Goal: Task Accomplishment & Management: Manage account settings

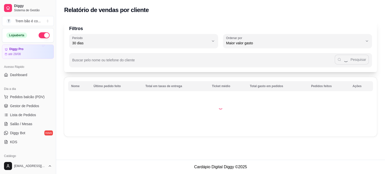
select select "30"
select select "HIGHEST_TOTAL_SPENT_WITH_ORDERS"
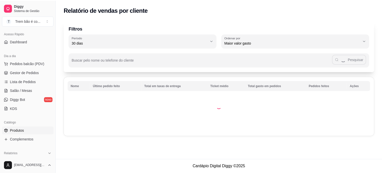
scroll to position [32, 0]
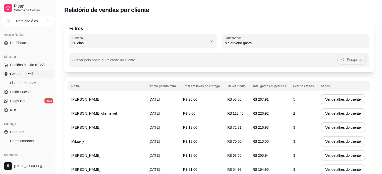
click at [28, 72] on span "Gestor de Pedidos" at bounding box center [24, 74] width 29 height 5
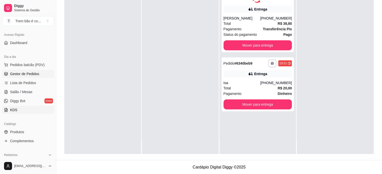
scroll to position [101, 0]
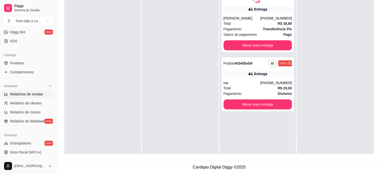
click at [32, 97] on link "Relatórios de vendas" at bounding box center [28, 94] width 52 height 8
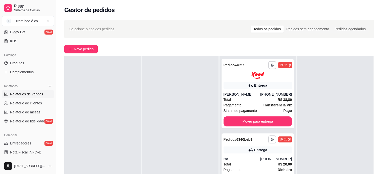
select select "ALL"
select select "0"
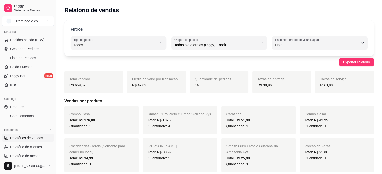
scroll to position [56, 0]
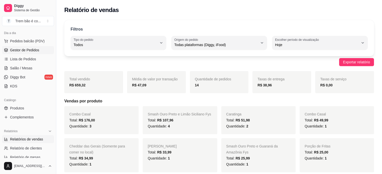
click at [24, 51] on span "Gestor de Pedidos" at bounding box center [24, 50] width 29 height 5
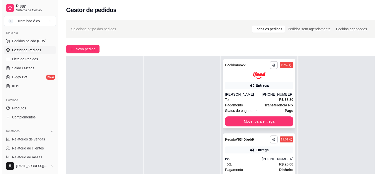
scroll to position [44, 0]
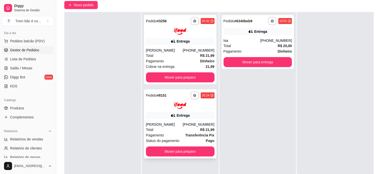
click at [185, 106] on div at bounding box center [180, 106] width 69 height 7
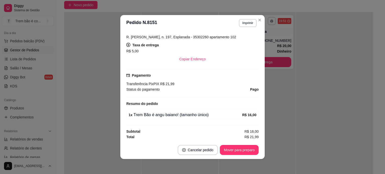
scroll to position [1, 0]
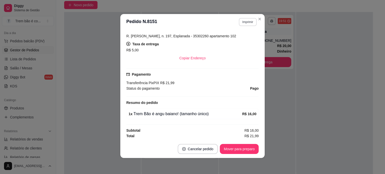
click at [244, 24] on button "Imprimir" at bounding box center [248, 22] width 18 height 8
click at [241, 38] on button "IMPRESSORA" at bounding box center [237, 40] width 35 height 8
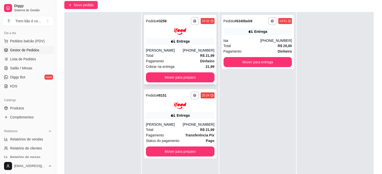
click at [176, 58] on div "Total R$ 21,99" at bounding box center [180, 56] width 69 height 6
click at [250, 36] on div "**********" at bounding box center [257, 42] width 73 height 54
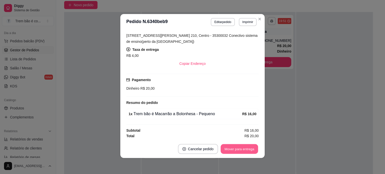
click at [241, 145] on button "Mover para entrega" at bounding box center [240, 150] width 38 height 10
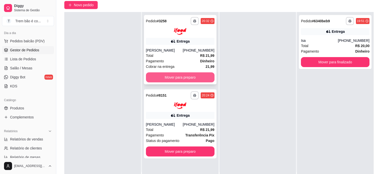
click at [192, 75] on button "Mover para preparo" at bounding box center [180, 78] width 69 height 10
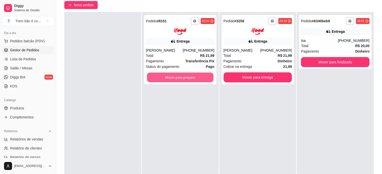
click at [198, 78] on button "Mover para preparo" at bounding box center [180, 78] width 67 height 10
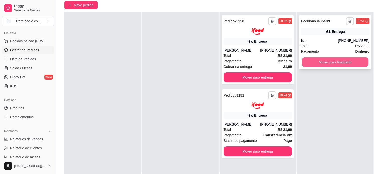
click at [328, 62] on button "Mover para finalizado" at bounding box center [335, 62] width 67 height 10
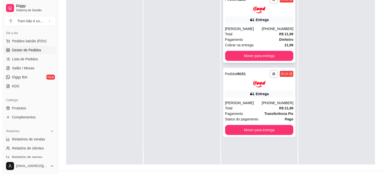
scroll to position [14, 0]
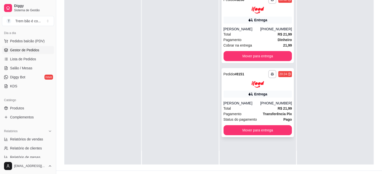
click at [255, 103] on div "[PERSON_NAME]" at bounding box center [241, 103] width 37 height 5
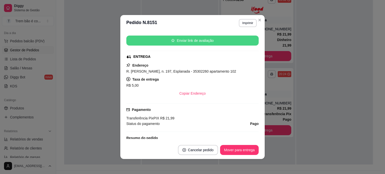
scroll to position [73, 0]
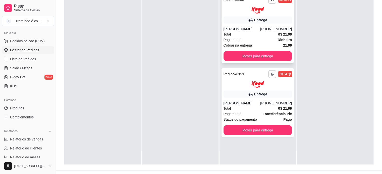
click at [257, 20] on div "Entrega" at bounding box center [260, 20] width 13 height 5
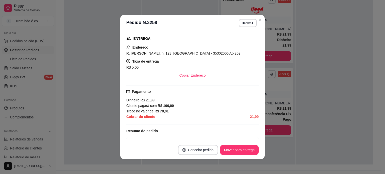
scroll to position [92, 0]
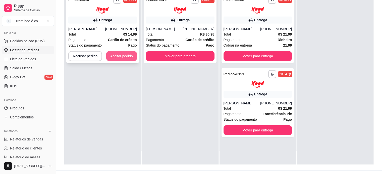
click at [130, 57] on button "Aceitar pedido" at bounding box center [121, 56] width 31 height 10
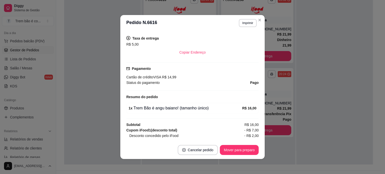
scroll to position [140, 0]
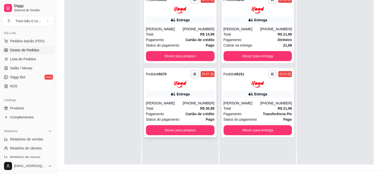
click at [177, 91] on div "Entrega" at bounding box center [180, 94] width 69 height 7
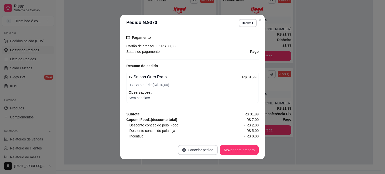
scroll to position [145, 0]
click at [255, 20] on section "**********" at bounding box center [192, 87] width 145 height 144
click at [256, 20] on button "Close" at bounding box center [260, 20] width 8 height 8
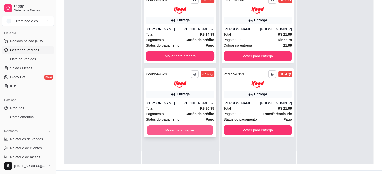
click at [176, 132] on button "Mover para preparo" at bounding box center [180, 131] width 67 height 10
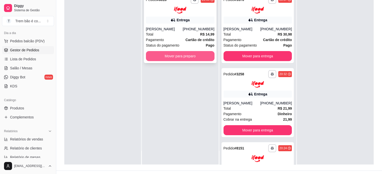
click at [186, 56] on button "Mover para preparo" at bounding box center [180, 56] width 69 height 10
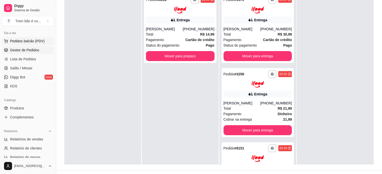
click at [32, 39] on span "Pedidos balcão (PDV)" at bounding box center [27, 41] width 35 height 5
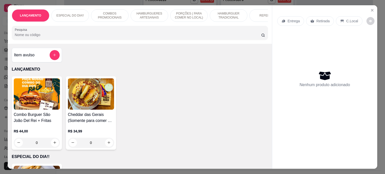
click at [79, 14] on p "ESPECIAL DO DIA!!" at bounding box center [70, 16] width 28 height 4
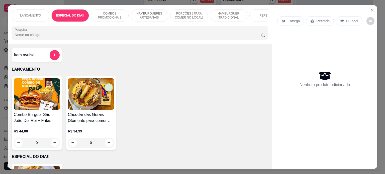
scroll to position [13, 0]
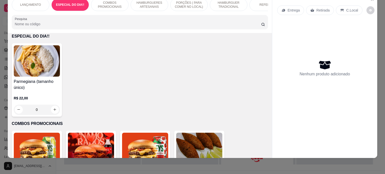
click at [51, 110] on div "0" at bounding box center [37, 110] width 46 height 10
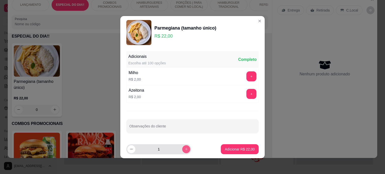
click at [183, 147] on button "increase-product-quantity" at bounding box center [186, 150] width 8 height 8
type input "2"
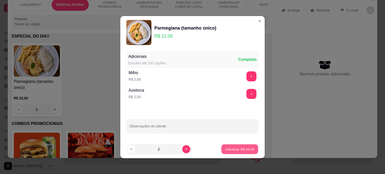
click at [239, 149] on p "Adicionar R$ 44,00" at bounding box center [240, 149] width 29 height 5
type input "2"
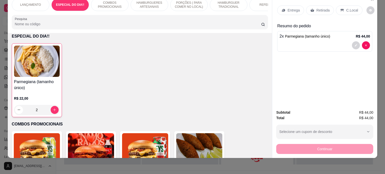
click at [292, 8] on p "Entrega" at bounding box center [294, 10] width 12 height 5
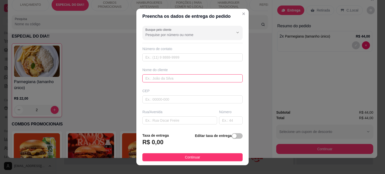
click at [162, 76] on input "text" at bounding box center [193, 79] width 100 height 8
type input "[PERSON_NAME]"
click at [160, 123] on input "text" at bounding box center [180, 121] width 75 height 8
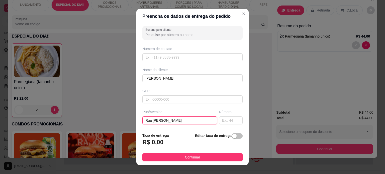
type input "Rua [PERSON_NAME]"
type input "201"
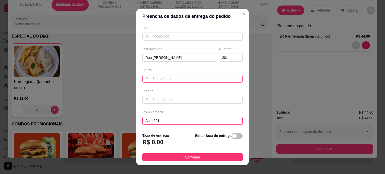
type input "Apto 601"
click at [160, 78] on input "text" at bounding box center [193, 79] width 100 height 8
type input "S"
type input "C"
type input "Salatiel"
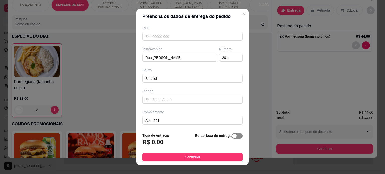
click at [233, 137] on span "button" at bounding box center [237, 137] width 11 height 6
click at [153, 144] on input "0,00" at bounding box center [170, 145] width 54 height 10
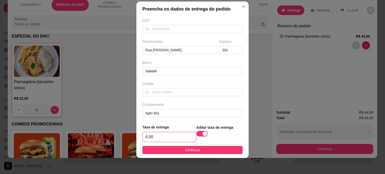
scroll to position [64, 0]
type input "4,00"
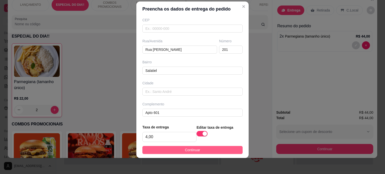
click at [173, 150] on button "Continuar" at bounding box center [193, 150] width 100 height 8
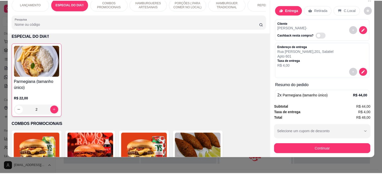
scroll to position [0, 0]
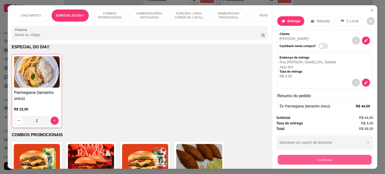
click at [323, 158] on button "Continuar" at bounding box center [325, 160] width 94 height 10
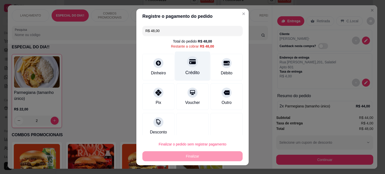
click at [191, 68] on div "Crédito" at bounding box center [192, 65] width 35 height 29
type input "R$ 0,00"
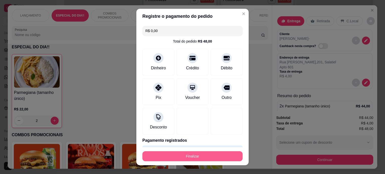
click at [201, 153] on button "Finalizar" at bounding box center [193, 157] width 100 height 10
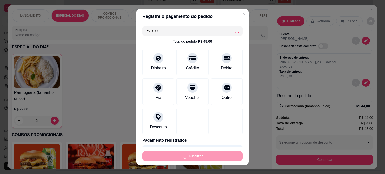
type input "0"
type input "-R$ 48,00"
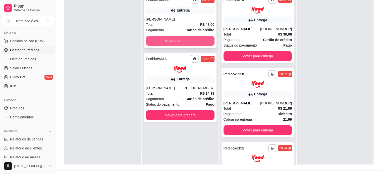
click at [189, 39] on button "Mover para preparo" at bounding box center [180, 41] width 69 height 10
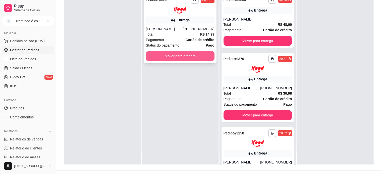
click at [188, 57] on button "Mover para preparo" at bounding box center [180, 56] width 69 height 10
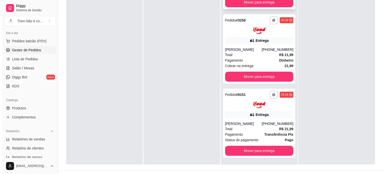
scroll to position [14, 0]
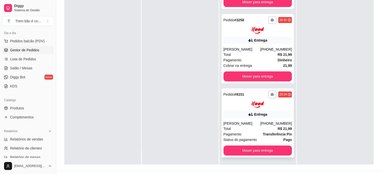
click at [240, 134] on div "Pagamento Transferência Pix" at bounding box center [257, 135] width 69 height 6
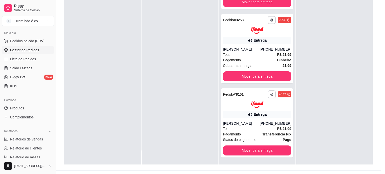
scroll to position [107, 0]
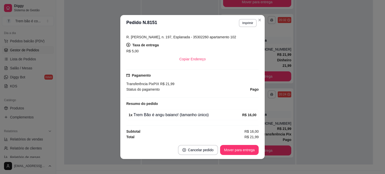
click at [240, 147] on button "Mover para entrega" at bounding box center [239, 150] width 39 height 10
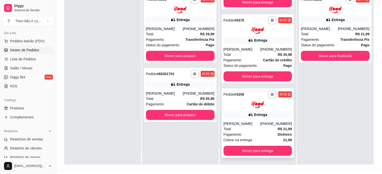
click at [257, 105] on img at bounding box center [257, 105] width 13 height 7
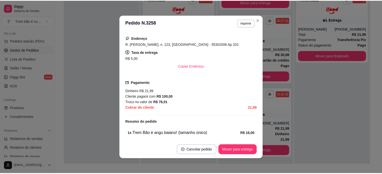
scroll to position [118, 0]
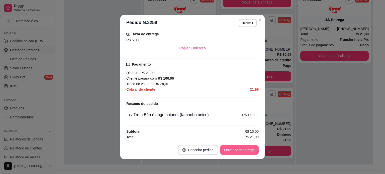
click at [242, 150] on button "Mover para entrega" at bounding box center [239, 150] width 39 height 10
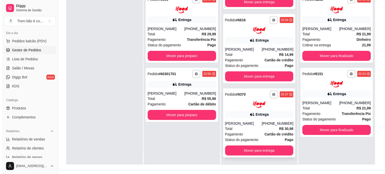
scroll to position [38, 0]
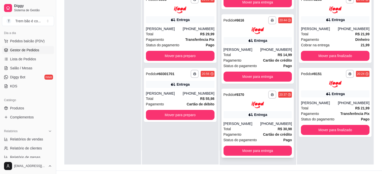
click at [246, 118] on div "**********" at bounding box center [257, 124] width 73 height 70
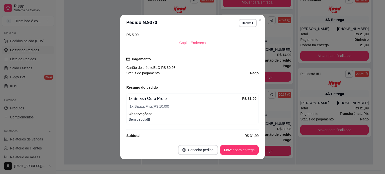
scroll to position [123, 0]
click at [245, 149] on button "Mover para entrega" at bounding box center [240, 151] width 38 height 10
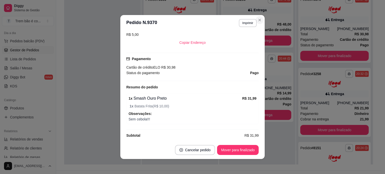
scroll to position [0, 0]
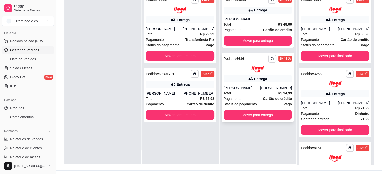
click at [243, 94] on div "Total R$ 14,99" at bounding box center [257, 94] width 69 height 6
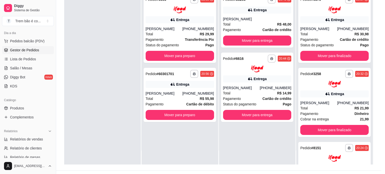
scroll to position [140, 0]
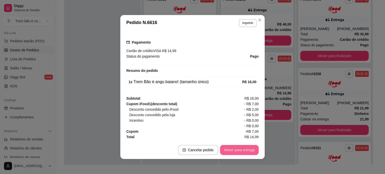
click at [234, 148] on button "Mover para entrega" at bounding box center [239, 150] width 39 height 10
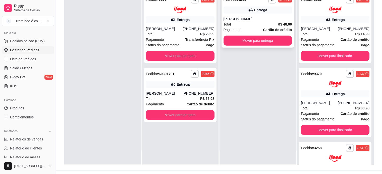
click at [257, 22] on div "Total R$ 48,00" at bounding box center [257, 25] width 69 height 6
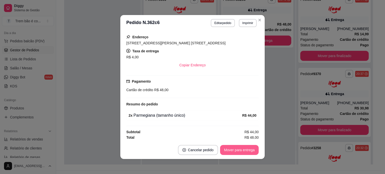
click at [244, 152] on button "Mover para entrega" at bounding box center [239, 150] width 39 height 10
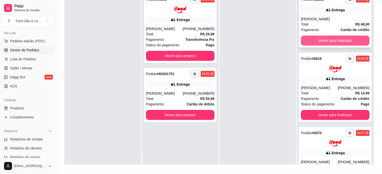
click at [317, 38] on button "Mover para finalizado" at bounding box center [335, 41] width 69 height 10
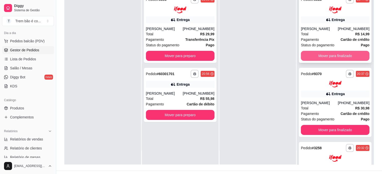
click at [322, 56] on button "Mover para finalizado" at bounding box center [335, 56] width 69 height 10
click at [336, 55] on button "Mover para finalizado" at bounding box center [335, 56] width 69 height 10
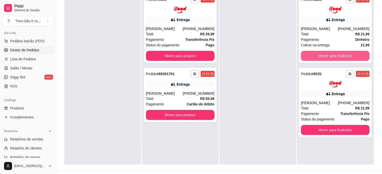
click at [336, 55] on button "Mover para finalizado" at bounding box center [335, 56] width 69 height 10
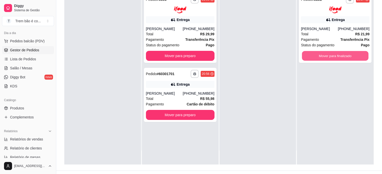
click at [338, 55] on button "Mover para finalizado" at bounding box center [335, 56] width 67 height 10
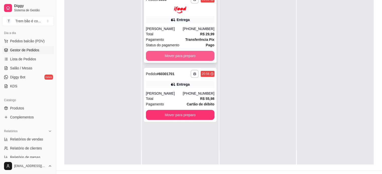
click at [196, 53] on button "Mover para preparo" at bounding box center [180, 56] width 69 height 10
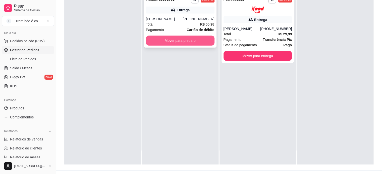
click at [185, 45] on button "Mover para preparo" at bounding box center [180, 41] width 69 height 10
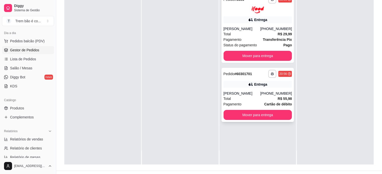
click at [265, 85] on div "Entrega" at bounding box center [257, 84] width 69 height 7
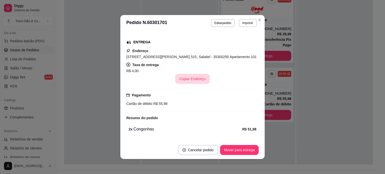
scroll to position [122, 0]
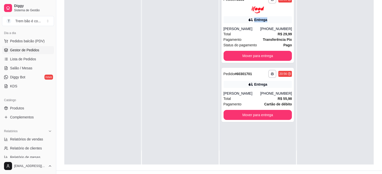
click at [259, 17] on div "Entrega" at bounding box center [257, 19] width 69 height 7
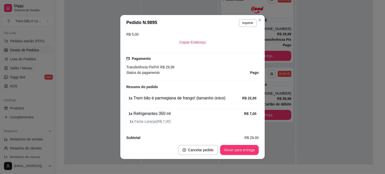
scroll to position [169, 0]
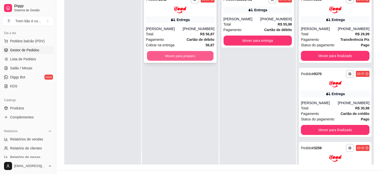
click at [199, 56] on button "Mover para preparo" at bounding box center [180, 56] width 67 height 10
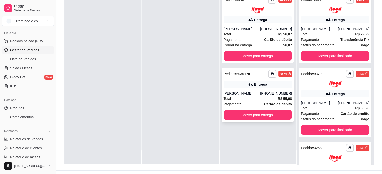
click at [239, 82] on div "Entrega" at bounding box center [257, 84] width 69 height 7
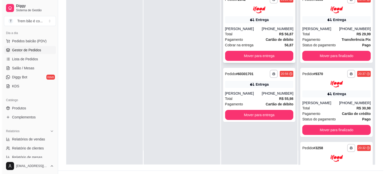
scroll to position [0, 0]
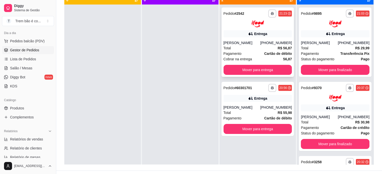
click at [265, 29] on div "**********" at bounding box center [257, 43] width 73 height 70
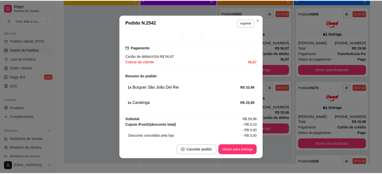
scroll to position [135, 0]
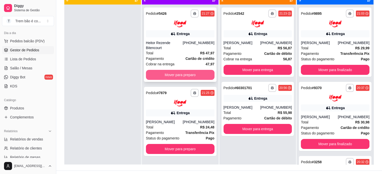
click at [179, 72] on button "Mover para preparo" at bounding box center [180, 75] width 69 height 10
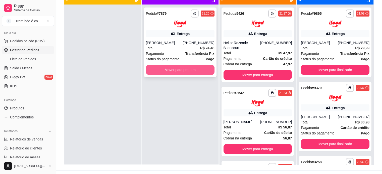
click at [194, 69] on button "Mover para preparo" at bounding box center [180, 70] width 69 height 10
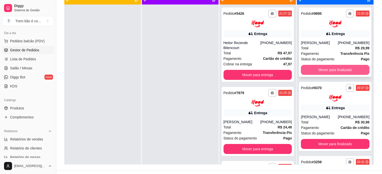
click at [315, 71] on button "Mover para finalizado" at bounding box center [335, 70] width 69 height 10
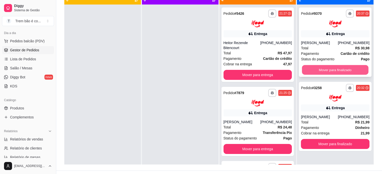
click at [319, 71] on button "Mover para finalizado" at bounding box center [335, 70] width 67 height 10
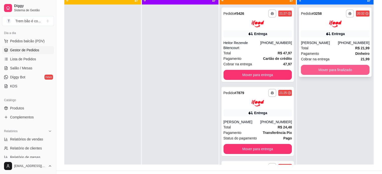
click at [330, 69] on button "Mover para finalizado" at bounding box center [335, 70] width 69 height 10
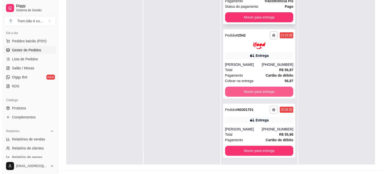
scroll to position [76, 0]
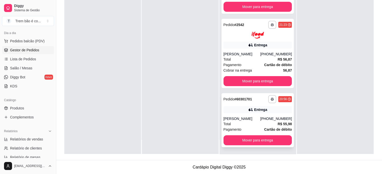
click at [238, 116] on div "**********" at bounding box center [257, 120] width 73 height 54
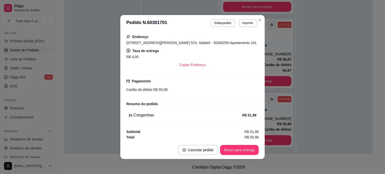
scroll to position [1, 0]
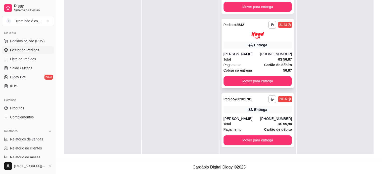
click at [256, 48] on div "Entrega" at bounding box center [257, 45] width 69 height 7
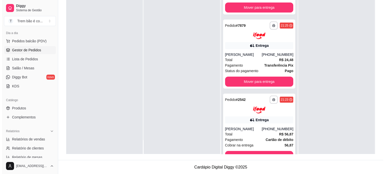
scroll to position [34, 0]
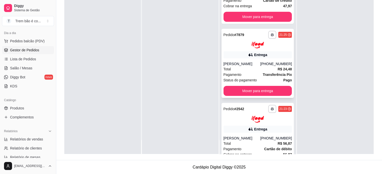
click at [248, 54] on icon at bounding box center [250, 54] width 4 height 3
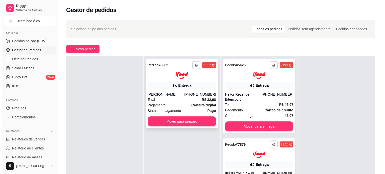
scroll to position [28, 0]
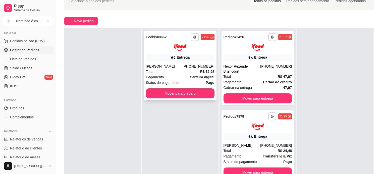
click at [179, 78] on div "Pagamento Carteira digital" at bounding box center [180, 78] width 69 height 6
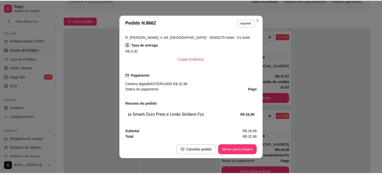
scroll to position [1, 0]
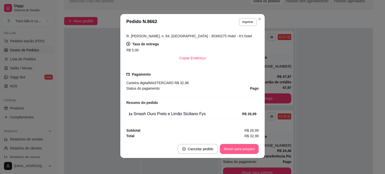
click at [229, 151] on button "Mover para preparo" at bounding box center [239, 149] width 39 height 10
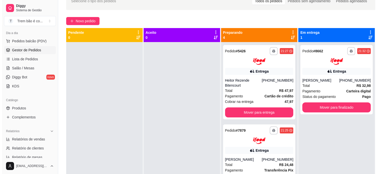
scroll to position [0, 0]
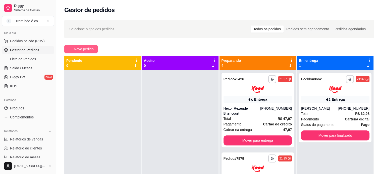
click at [88, 49] on span "Novo pedido" at bounding box center [84, 49] width 20 height 6
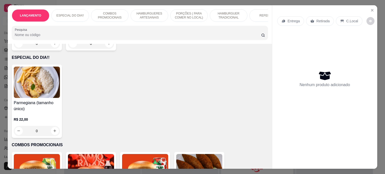
scroll to position [141, 0]
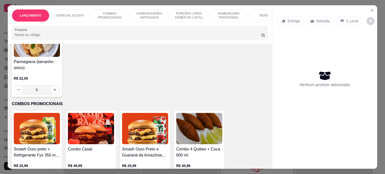
click at [55, 91] on div "0" at bounding box center [37, 90] width 46 height 10
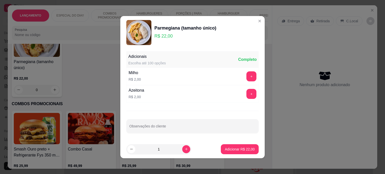
click at [185, 148] on icon "increase-product-quantity" at bounding box center [187, 150] width 4 height 4
type input "2"
click at [229, 149] on p "Adicionar R$ 44,00" at bounding box center [240, 149] width 30 height 5
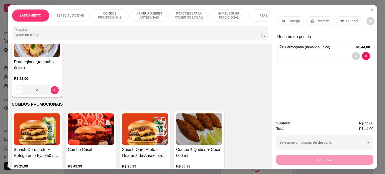
click at [347, 19] on p "C.Local" at bounding box center [353, 21] width 12 height 5
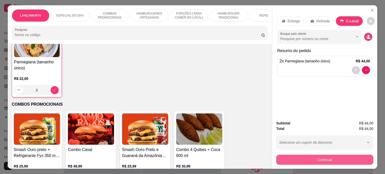
click at [319, 158] on button "Continuar" at bounding box center [325, 160] width 97 height 10
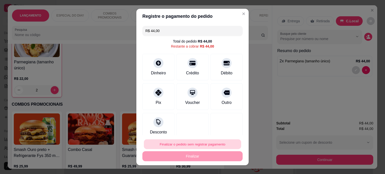
click at [198, 143] on button "Finalizar o pedido sem registrar pagamento" at bounding box center [192, 145] width 97 height 10
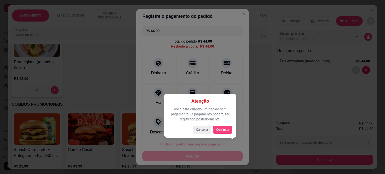
click at [221, 129] on button "Confirmar" at bounding box center [222, 130] width 19 height 8
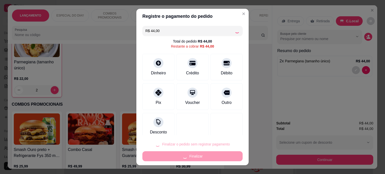
type input "0"
type input "R$ 0,00"
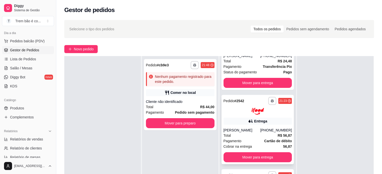
scroll to position [76, 0]
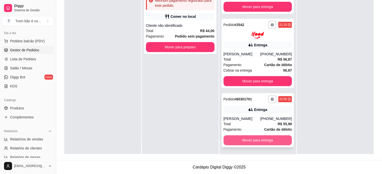
click at [250, 136] on button "Mover para entrega" at bounding box center [257, 141] width 69 height 10
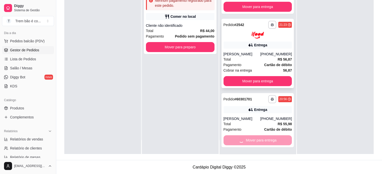
scroll to position [59, 0]
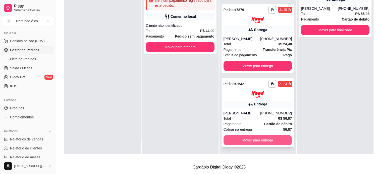
click at [238, 141] on button "Mover para entrega" at bounding box center [257, 141] width 69 height 10
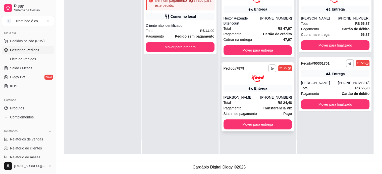
scroll to position [0, 0]
click at [242, 120] on button "Mover para entrega" at bounding box center [257, 125] width 69 height 10
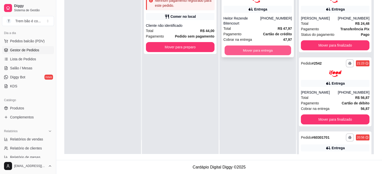
click at [243, 45] on button "Mover para entrega" at bounding box center [257, 50] width 67 height 10
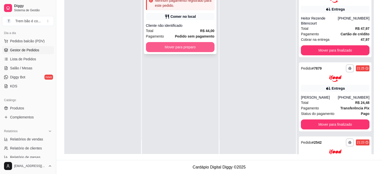
click at [204, 46] on button "Mover para preparo" at bounding box center [180, 47] width 69 height 10
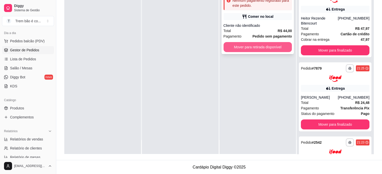
click at [264, 50] on button "Mover para retirada disponível" at bounding box center [257, 47] width 69 height 10
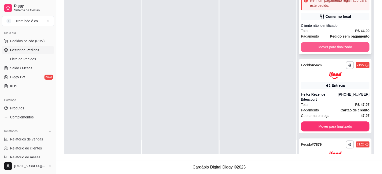
click at [315, 49] on button "Mover para finalizado" at bounding box center [335, 47] width 69 height 10
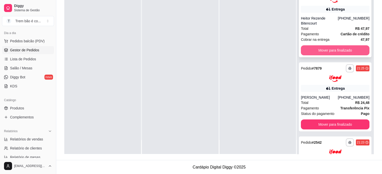
click at [324, 49] on button "Mover para finalizado" at bounding box center [335, 50] width 69 height 10
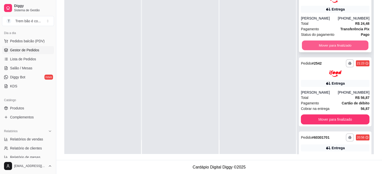
click at [330, 49] on button "Mover para finalizado" at bounding box center [335, 45] width 67 height 10
click at [335, 47] on button "Mover para finalizado" at bounding box center [335, 45] width 69 height 10
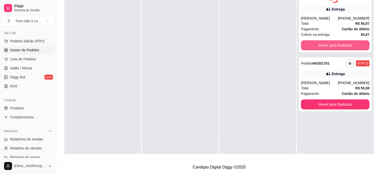
click at [335, 47] on button "Mover para finalizado" at bounding box center [335, 45] width 69 height 10
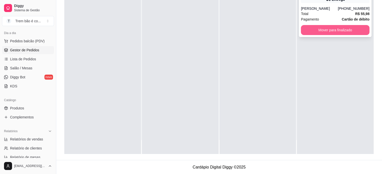
click at [317, 32] on button "Mover para finalizado" at bounding box center [335, 30] width 69 height 10
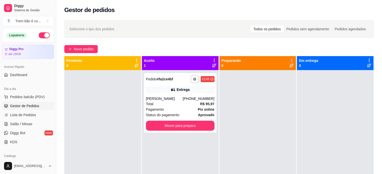
click at [44, 33] on button "button" at bounding box center [44, 35] width 11 height 6
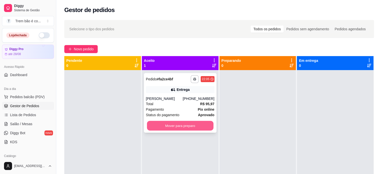
click at [167, 125] on button "Mover para preparo" at bounding box center [180, 126] width 67 height 10
